Goal: Task Accomplishment & Management: Manage account settings

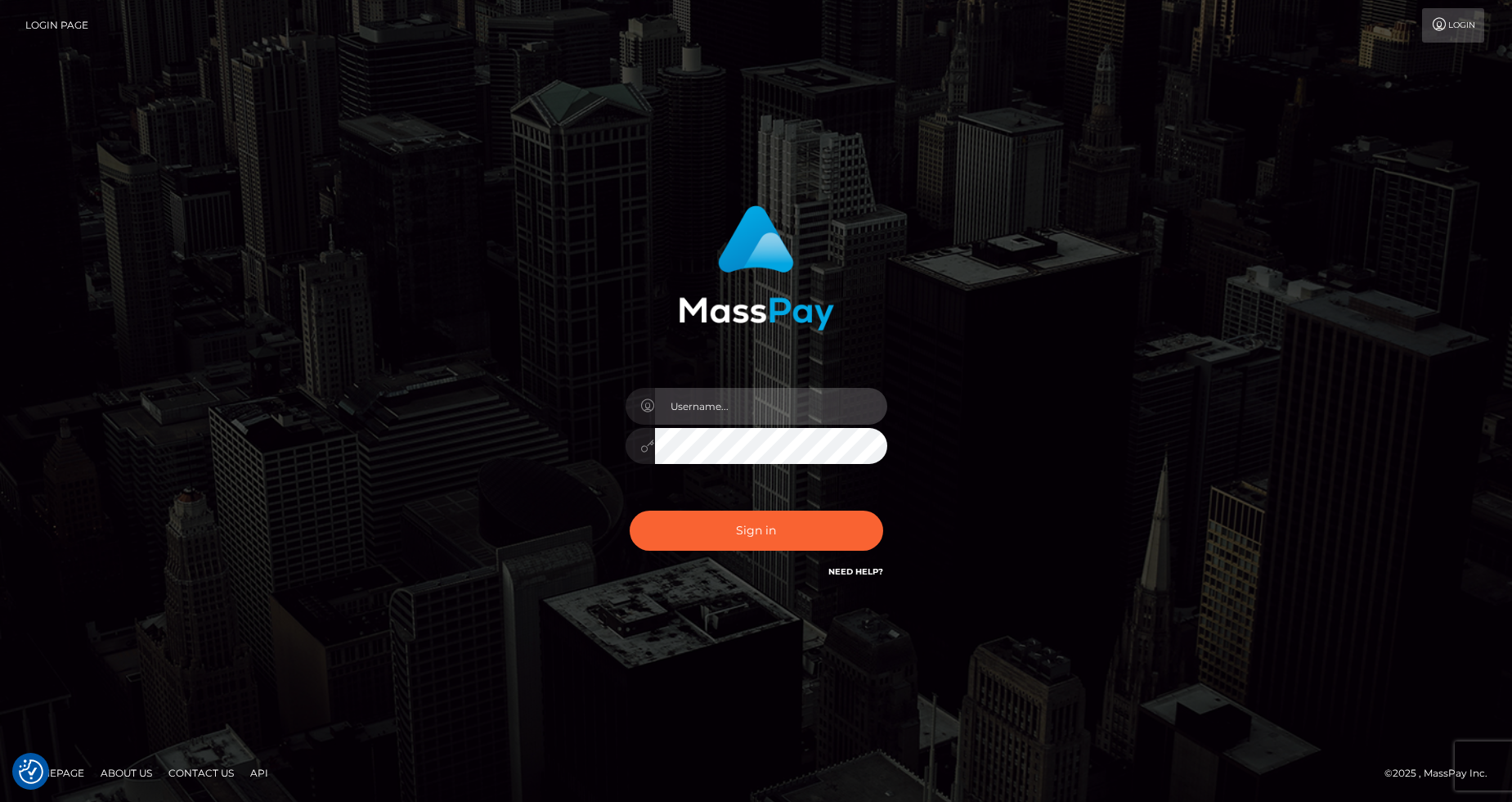
click at [726, 422] on input "text" at bounding box center [771, 406] width 232 height 37
type input "[EMAIL_ADDRESS][DOMAIN_NAME]"
click at [629, 510] on button "Sign in" at bounding box center [756, 530] width 253 height 41
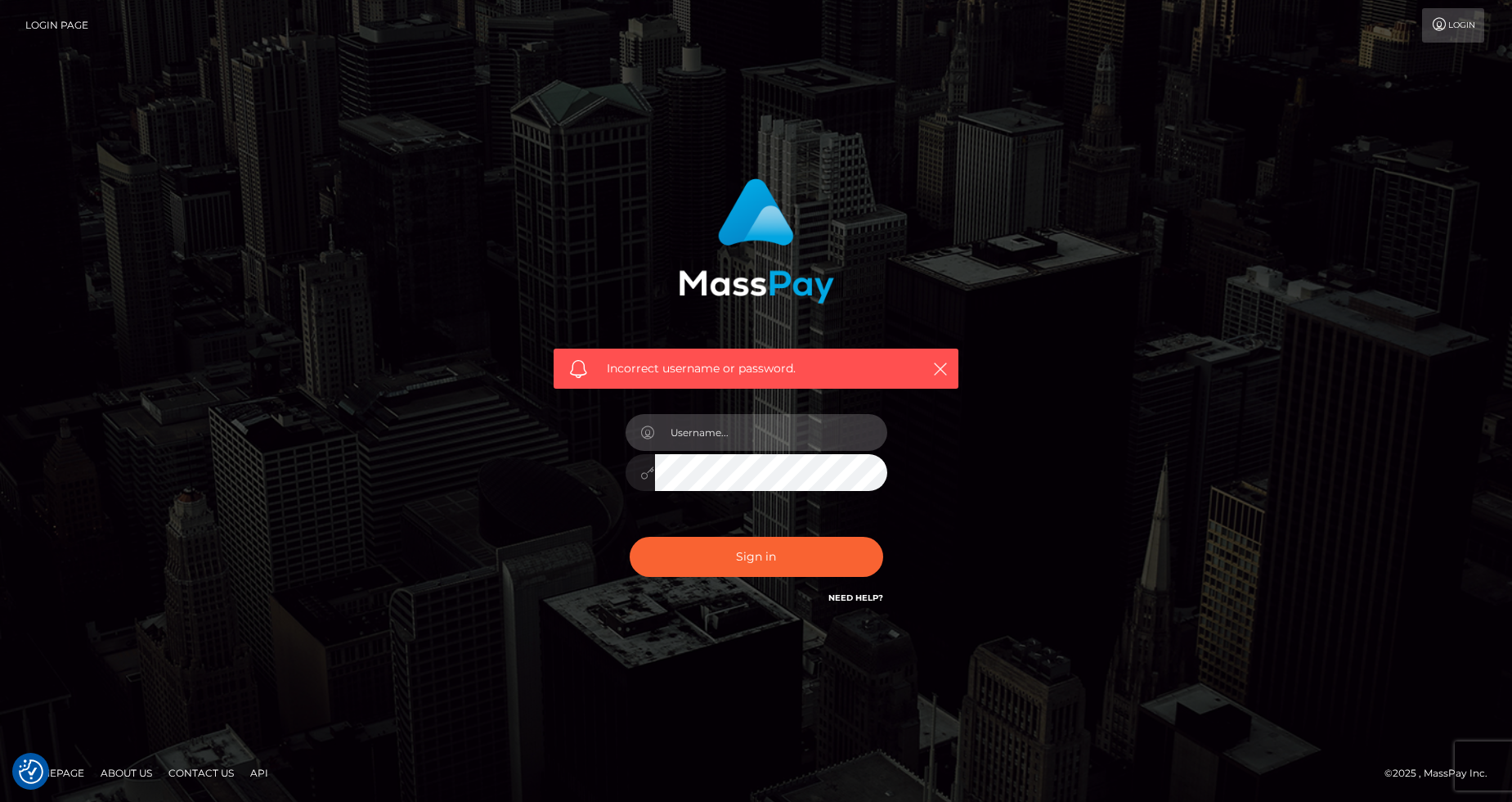
click at [733, 441] on input "text" at bounding box center [771, 433] width 232 height 37
click at [756, 439] on input "text" at bounding box center [771, 433] width 232 height 37
type input "[EMAIL_ADDRESS][PERSON_NAME][DOMAIN_NAME]"
click at [629, 537] on button "Sign in" at bounding box center [756, 557] width 253 height 41
click at [722, 447] on input "text" at bounding box center [771, 433] width 232 height 37
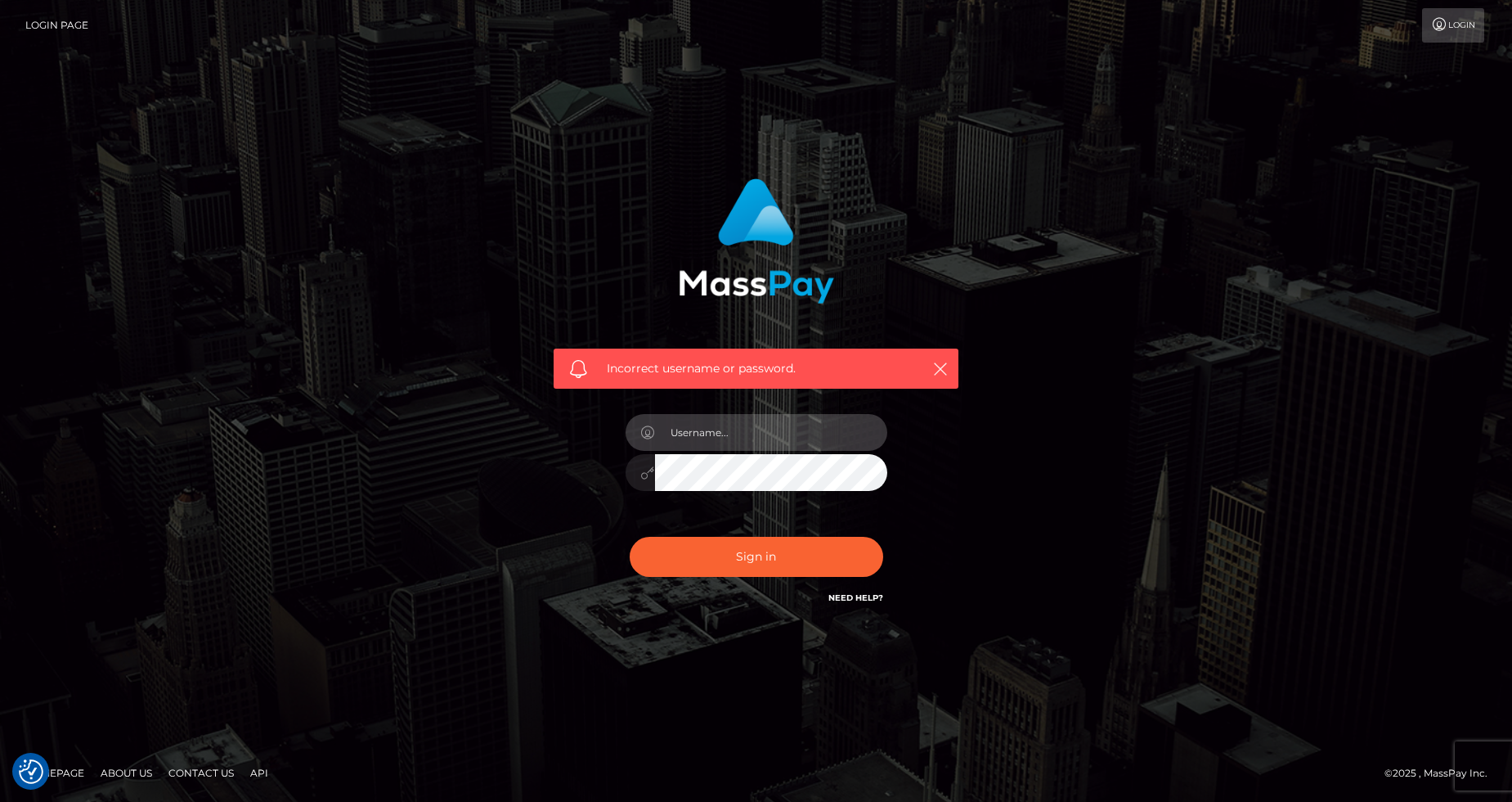
type input "eslunalove@outlook.com"
click at [740, 433] on input "eslunalove@outlook.com" at bounding box center [771, 433] width 232 height 37
drag, startPoint x: 842, startPoint y: 447, endPoint x: 595, endPoint y: 430, distance: 247.6
click at [595, 430] on div "Incorrect username or password. eslunalove@outlook.com" at bounding box center [756, 392] width 429 height 454
click at [718, 441] on input "text" at bounding box center [771, 433] width 232 height 37
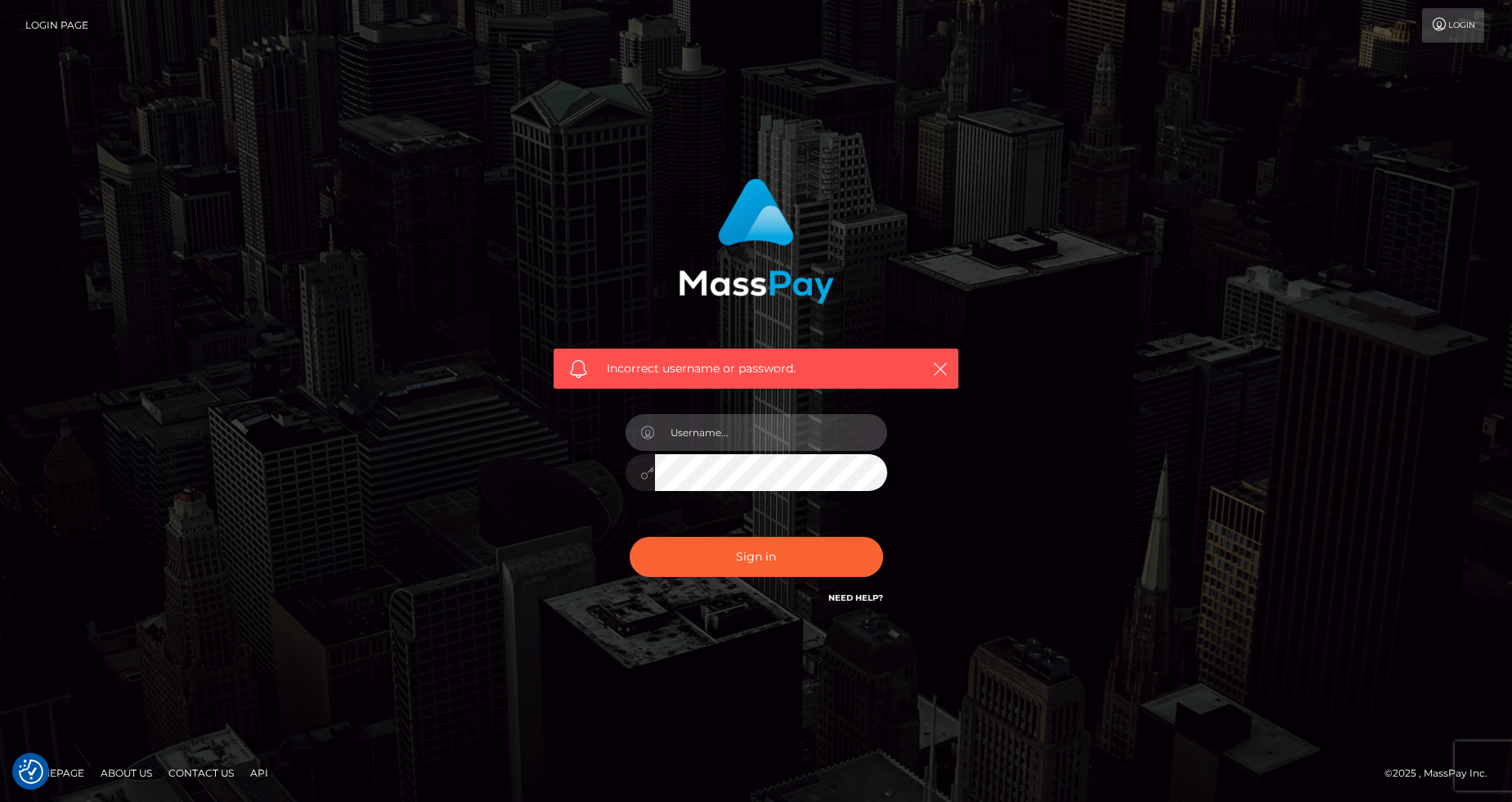
type input "[EMAIL_ADDRESS][PERSON_NAME][DOMAIN_NAME]"
click at [629, 537] on button "Sign in" at bounding box center [756, 557] width 253 height 41
click at [708, 438] on input "text" at bounding box center [771, 433] width 232 height 37
type input "[EMAIL_ADDRESS][PERSON_NAME][DOMAIN_NAME]"
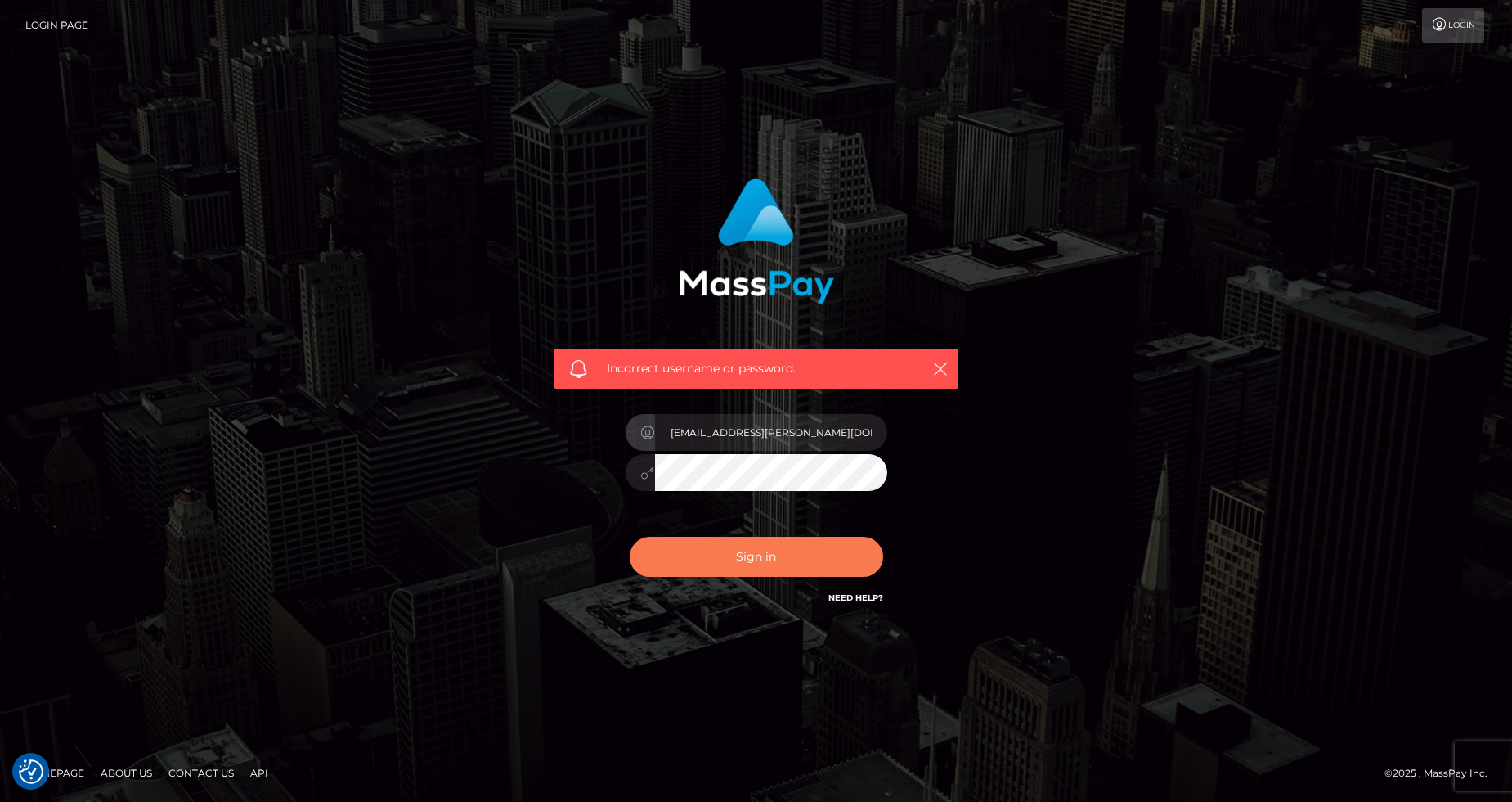
click at [759, 557] on button "Sign in" at bounding box center [756, 557] width 253 height 41
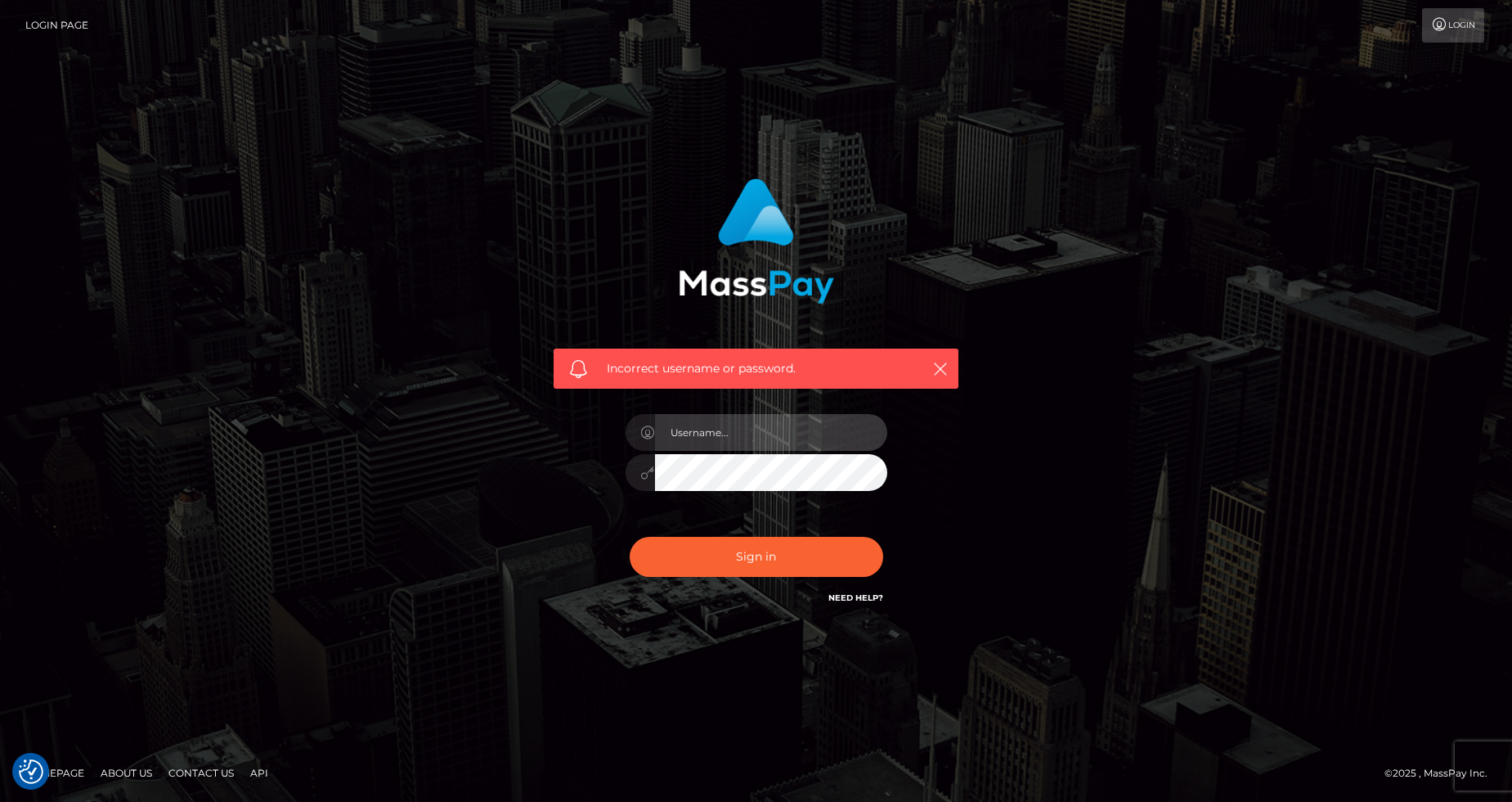
click at [752, 437] on input "text" at bounding box center [771, 433] width 232 height 37
type input "[EMAIL_ADDRESS][PERSON_NAME][DOMAIN_NAME]"
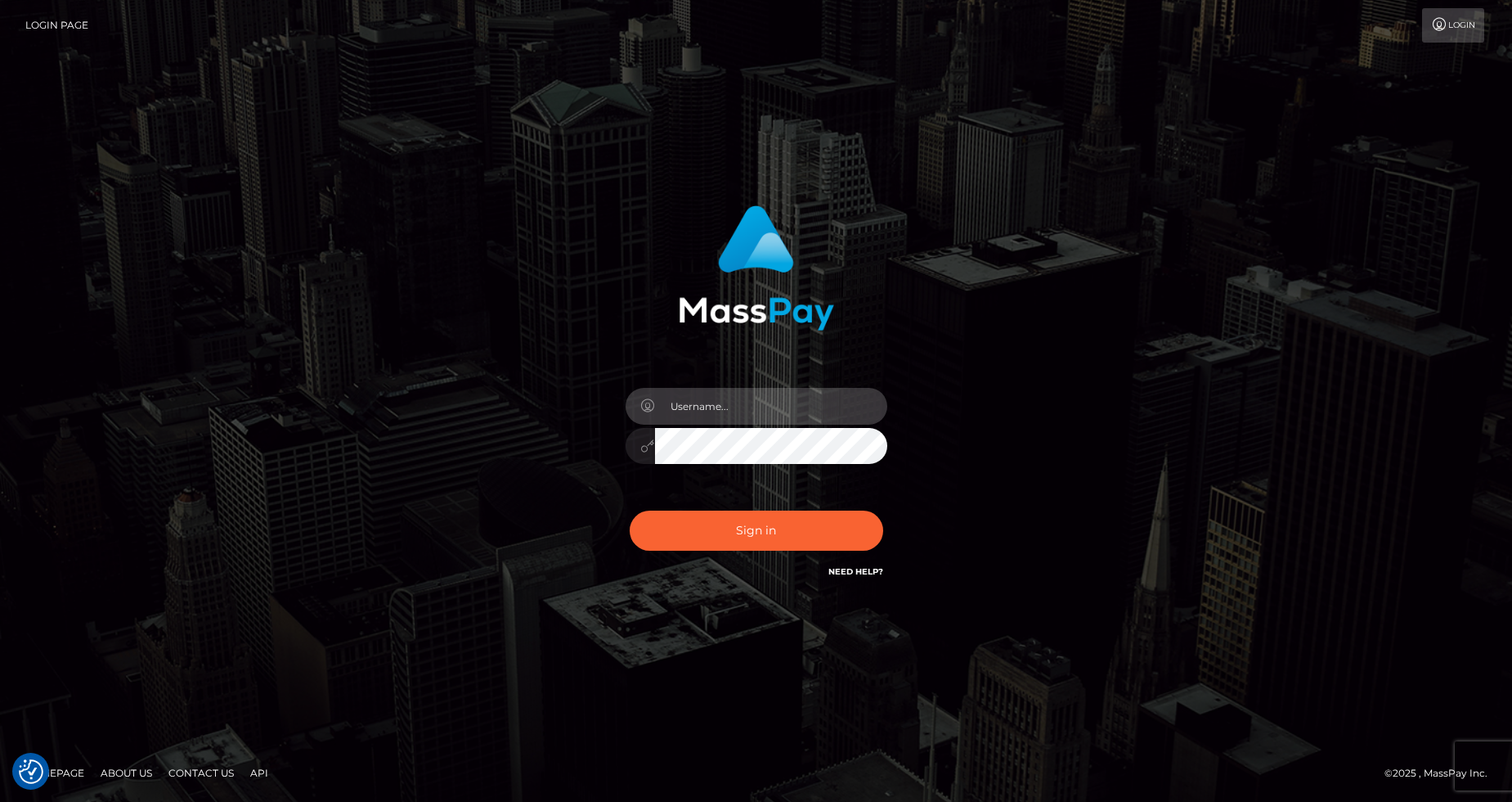
click at [689, 409] on input "text" at bounding box center [771, 406] width 232 height 37
type input "[EMAIL_ADDRESS][PERSON_NAME][DOMAIN_NAME]"
click at [629, 510] on button "Sign in" at bounding box center [756, 530] width 253 height 41
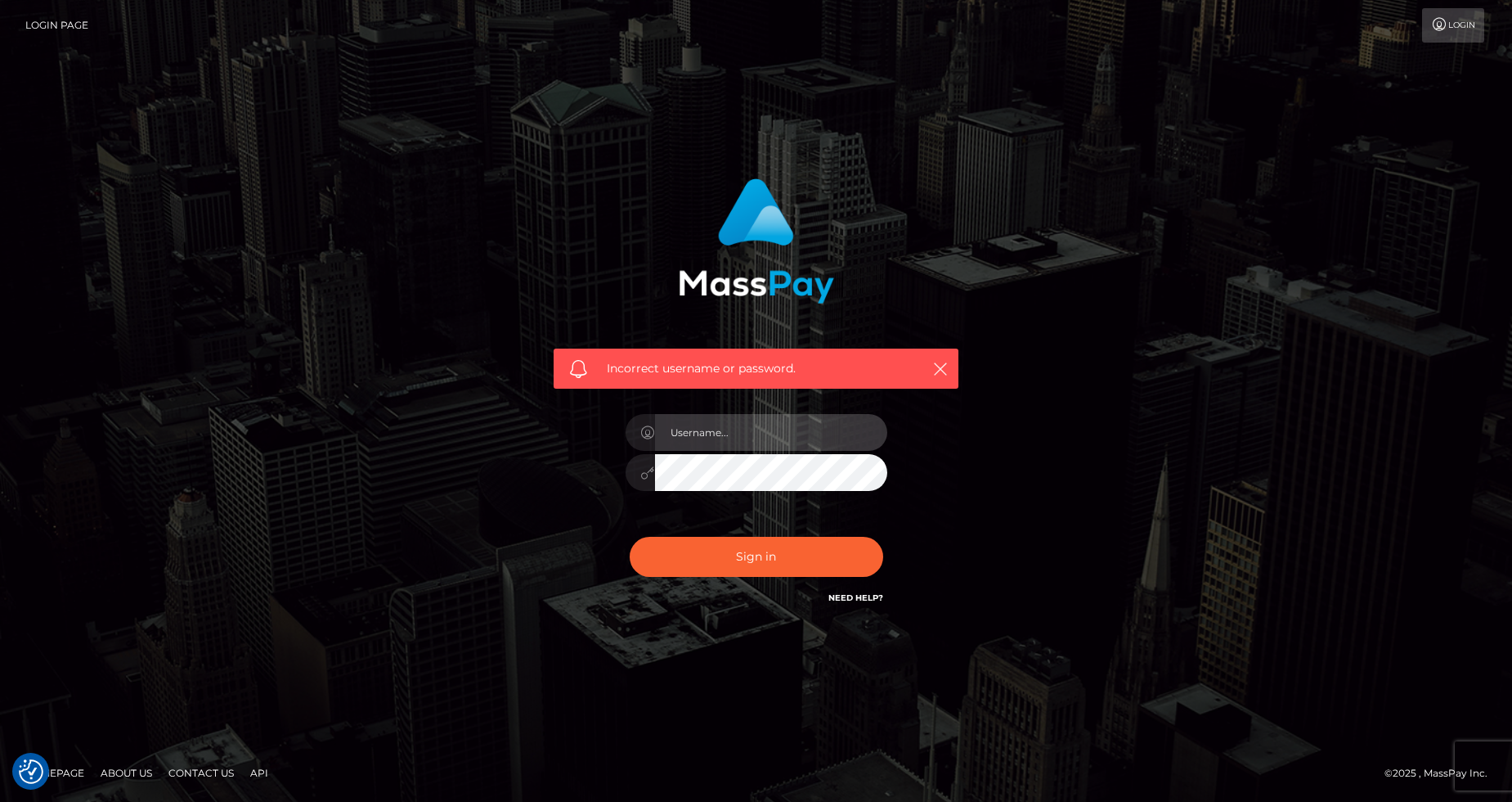
click at [729, 426] on input "text" at bounding box center [771, 433] width 232 height 37
type input "[EMAIL_ADDRESS][PERSON_NAME][DOMAIN_NAME]"
click at [629, 537] on button "Sign in" at bounding box center [756, 557] width 253 height 41
click at [762, 437] on input "text" at bounding box center [771, 433] width 232 height 37
type input "[EMAIL_ADDRESS][PERSON_NAME][DOMAIN_NAME]"
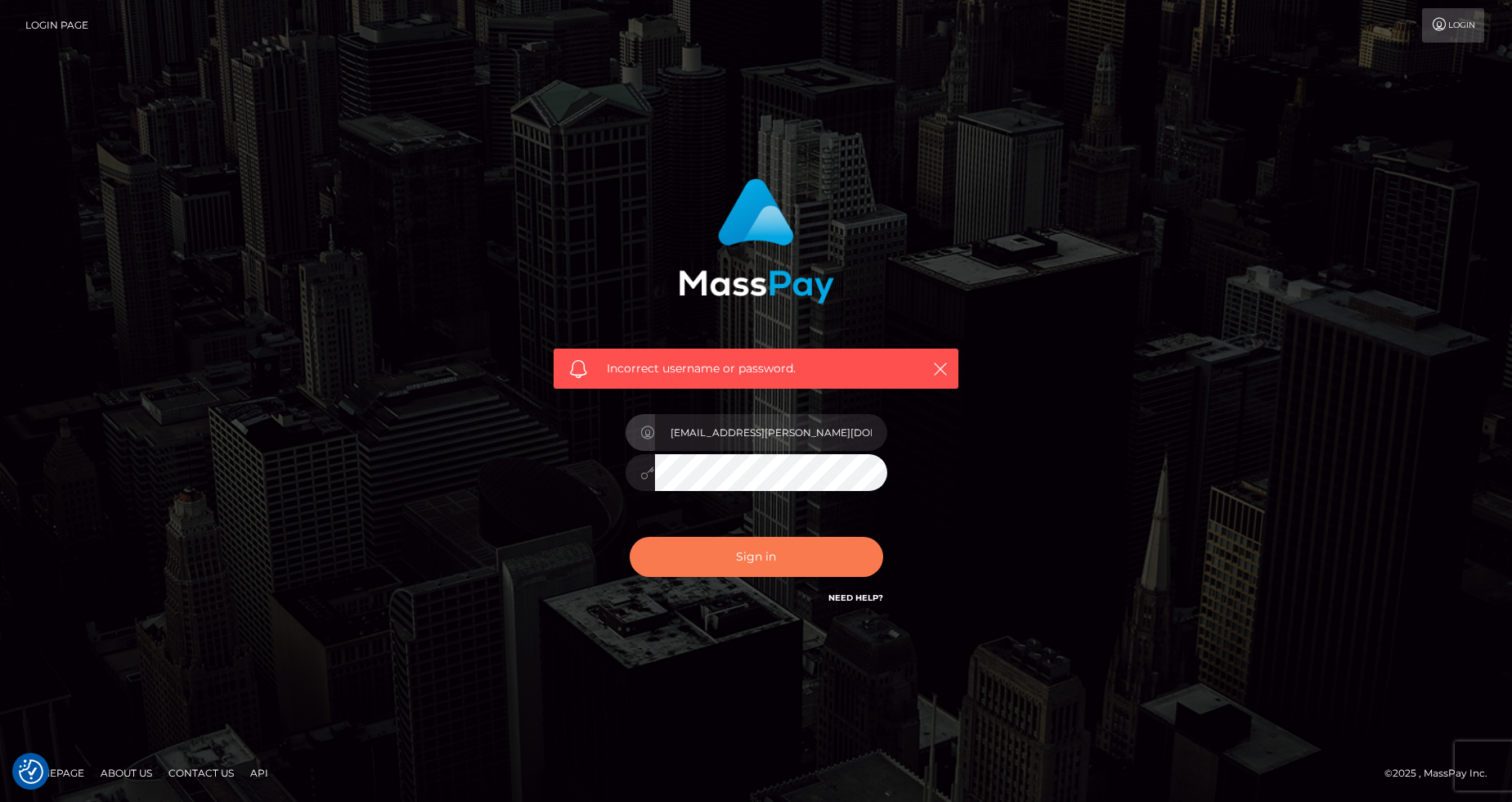
click at [735, 542] on button "Sign in" at bounding box center [756, 557] width 253 height 41
